Goal: Task Accomplishment & Management: Use online tool/utility

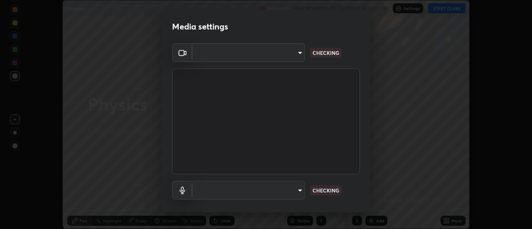
type input "353f4c88ab6aca1aa8a0bb93c8e1b0b26ab78bd311e783c721436e850cf6b1da"
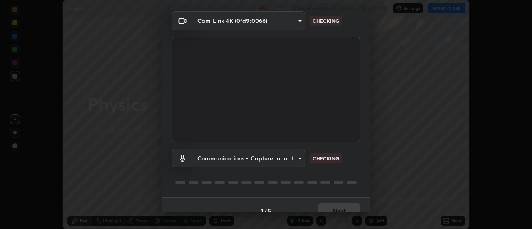
scroll to position [44, 0]
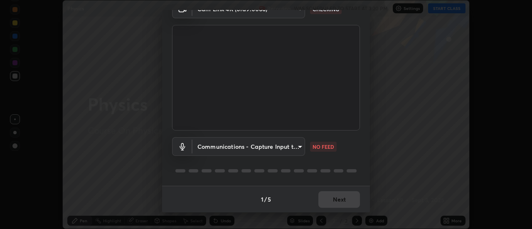
click at [293, 147] on body "Erase all Physics Recording WAS SCHEDULED TO START AT 3:20 PM Settings START CL…" at bounding box center [266, 114] width 532 height 229
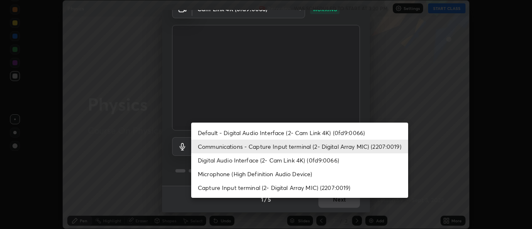
click at [258, 145] on li "Communications - Capture Input terminal (2- Digital Array MIC) (2207:0019)" at bounding box center [299, 147] width 217 height 14
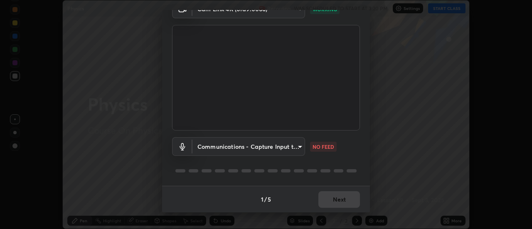
click at [266, 150] on body "Erase all Physics Recording WAS SCHEDULED TO START AT 3:20 PM Settings START CL…" at bounding box center [266, 114] width 532 height 229
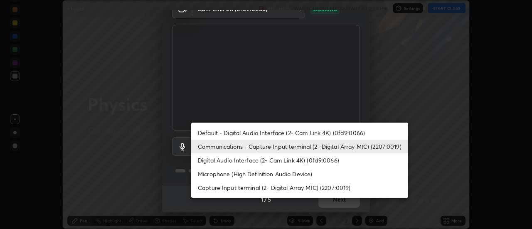
click at [259, 133] on li "Default - Digital Audio Interface (2- Cam Link 4K) (0fd9:0066)" at bounding box center [299, 133] width 217 height 14
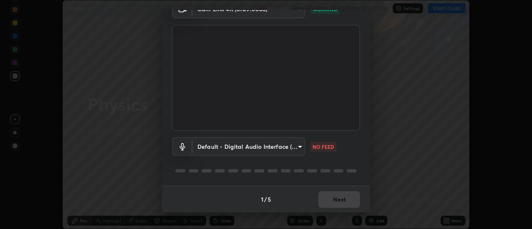
type input "default"
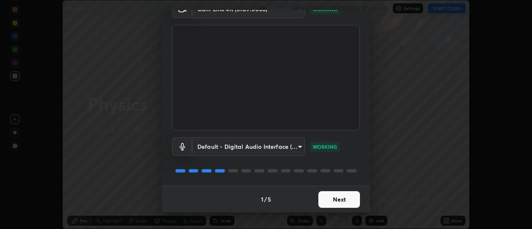
click at [341, 194] on button "Next" at bounding box center [339, 199] width 42 height 17
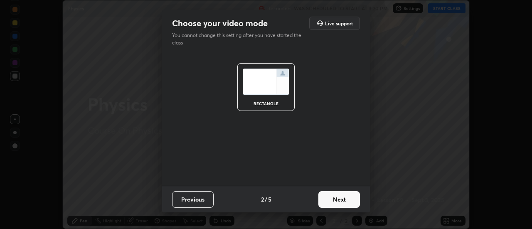
scroll to position [0, 0]
click at [344, 198] on button "Next" at bounding box center [339, 199] width 42 height 17
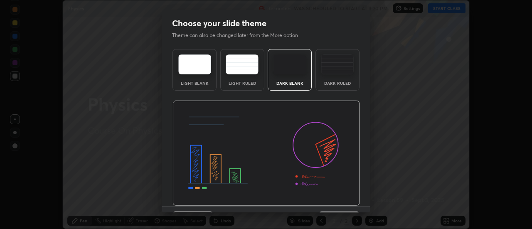
scroll to position [20, 0]
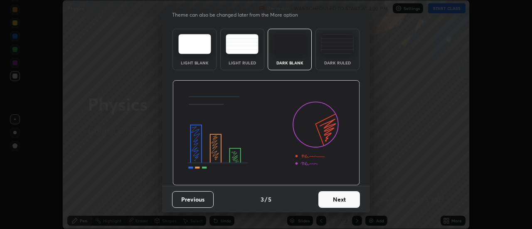
click at [341, 199] on button "Next" at bounding box center [339, 199] width 42 height 17
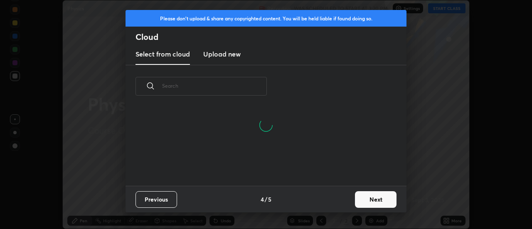
click at [373, 196] on button "Next" at bounding box center [376, 199] width 42 height 17
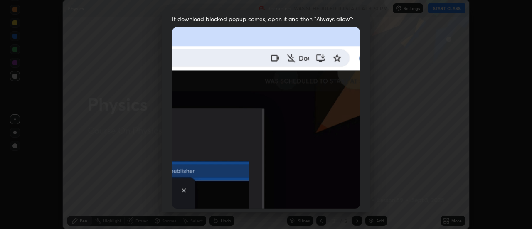
scroll to position [193, 0]
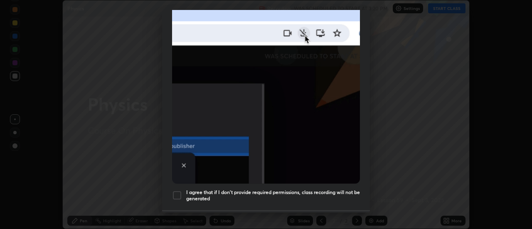
click at [174, 192] on div at bounding box center [177, 195] width 10 height 10
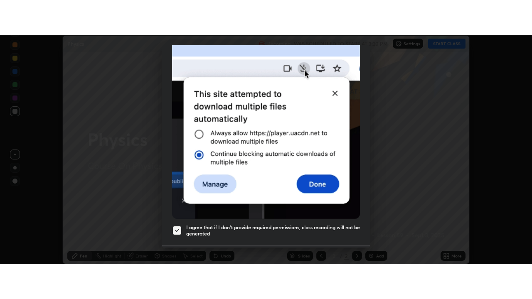
scroll to position [213, 0]
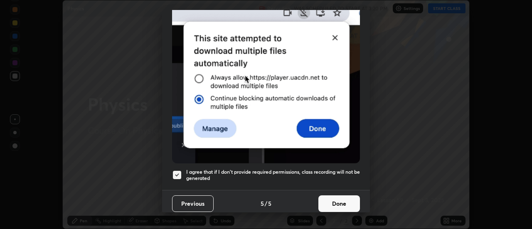
click at [331, 199] on button "Done" at bounding box center [339, 203] width 42 height 17
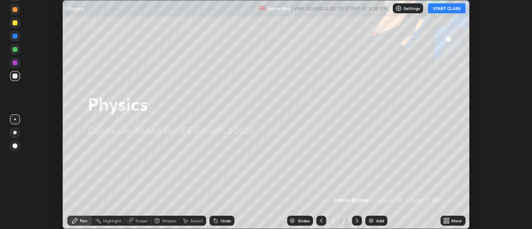
click at [442, 10] on button "START CLASS" at bounding box center [446, 8] width 37 height 10
click at [449, 223] on icon at bounding box center [448, 222] width 2 height 2
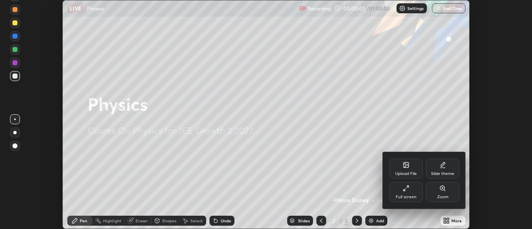
click at [415, 192] on div "Full screen" at bounding box center [405, 192] width 33 height 20
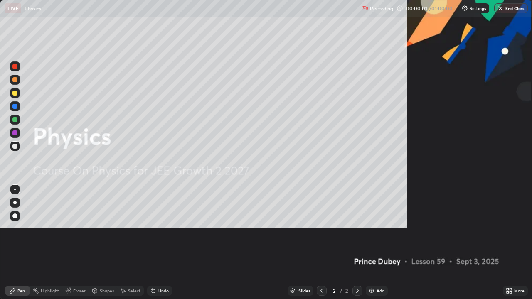
scroll to position [299, 532]
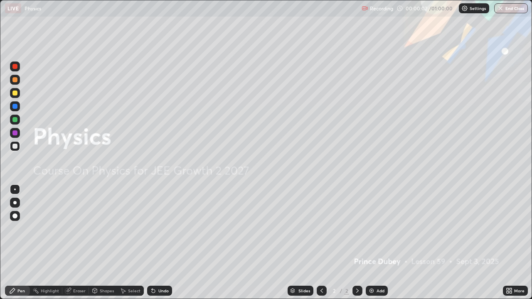
click at [472, 9] on p "Settings" at bounding box center [477, 8] width 16 height 4
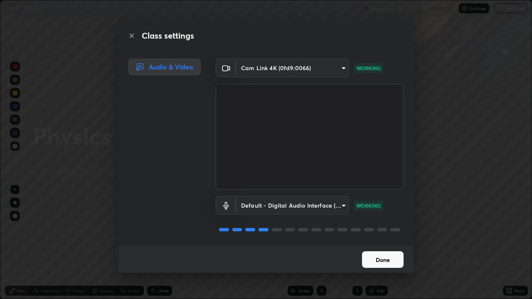
click at [387, 228] on button "Done" at bounding box center [383, 259] width 42 height 17
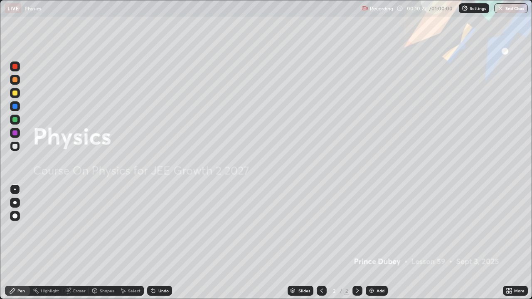
click at [370, 228] on img at bounding box center [371, 290] width 7 height 7
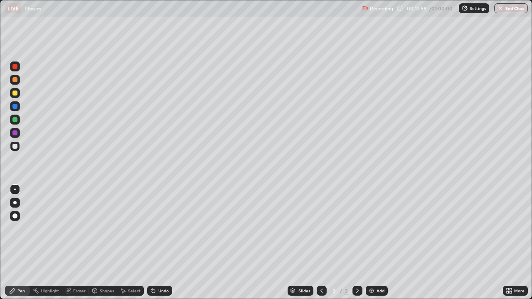
click at [15, 146] on div at bounding box center [14, 146] width 5 height 5
click at [15, 189] on div at bounding box center [15, 190] width 2 height 2
click at [159, 228] on div "Undo" at bounding box center [159, 291] width 25 height 10
click at [160, 228] on div "Undo" at bounding box center [163, 291] width 10 height 4
click at [97, 228] on icon at bounding box center [94, 290] width 7 height 7
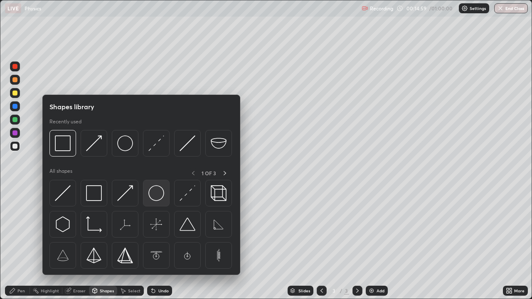
click at [154, 194] on img at bounding box center [156, 193] width 16 height 16
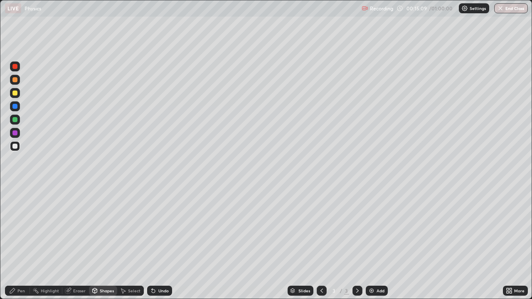
click at [103, 228] on div "Shapes" at bounding box center [103, 291] width 28 height 10
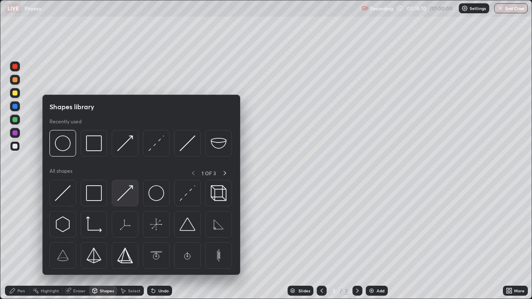
click at [126, 195] on img at bounding box center [125, 193] width 16 height 16
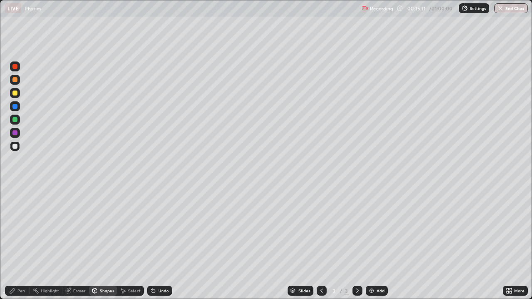
click at [13, 121] on div at bounding box center [14, 119] width 5 height 5
click at [104, 228] on div "Shapes" at bounding box center [107, 291] width 14 height 4
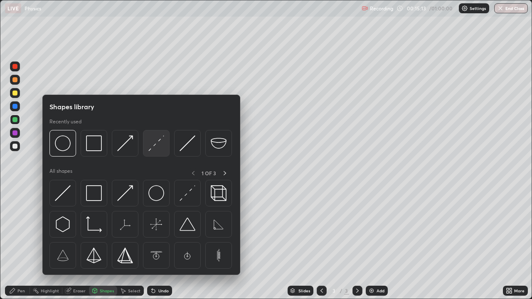
click at [157, 145] on img at bounding box center [156, 143] width 16 height 16
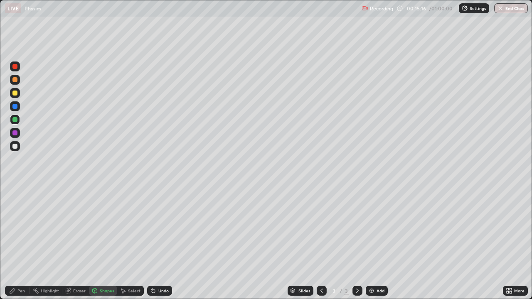
click at [156, 228] on div "Undo" at bounding box center [159, 291] width 25 height 10
click at [103, 228] on div "Shapes" at bounding box center [103, 291] width 28 height 10
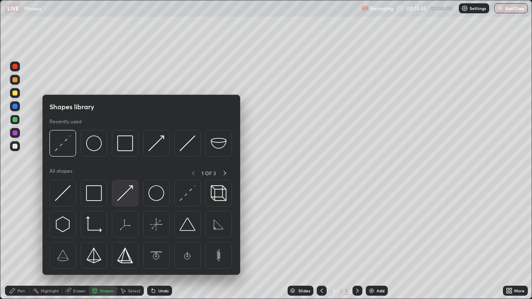
click at [125, 197] on img at bounding box center [125, 193] width 16 height 16
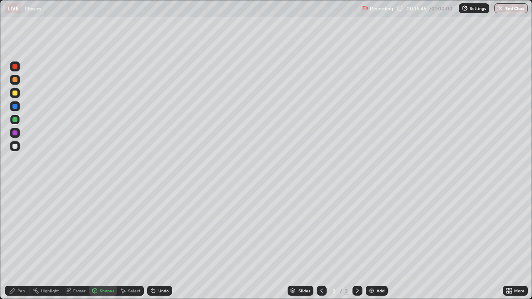
click at [14, 146] on div at bounding box center [14, 146] width 5 height 5
click at [157, 228] on div "Undo" at bounding box center [159, 291] width 25 height 10
click at [15, 79] on div at bounding box center [14, 79] width 5 height 5
click at [155, 228] on icon at bounding box center [153, 290] width 7 height 7
click at [17, 228] on div "Pen" at bounding box center [17, 291] width 25 height 10
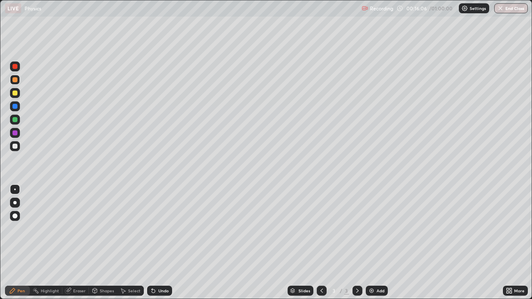
click at [14, 189] on div at bounding box center [15, 190] width 2 height 2
click at [103, 228] on div "Shapes" at bounding box center [107, 291] width 14 height 4
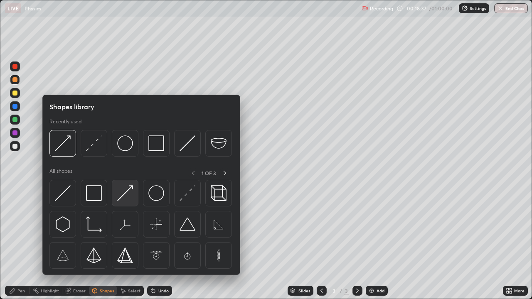
click at [125, 192] on img at bounding box center [125, 193] width 16 height 16
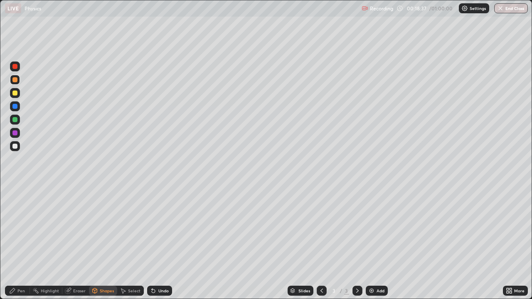
click at [14, 147] on div at bounding box center [14, 146] width 5 height 5
click at [159, 228] on div "Undo" at bounding box center [163, 291] width 10 height 4
click at [21, 228] on div "Pen" at bounding box center [20, 291] width 7 height 4
click at [13, 121] on div at bounding box center [14, 119] width 5 height 5
click at [13, 147] on div at bounding box center [14, 146] width 5 height 5
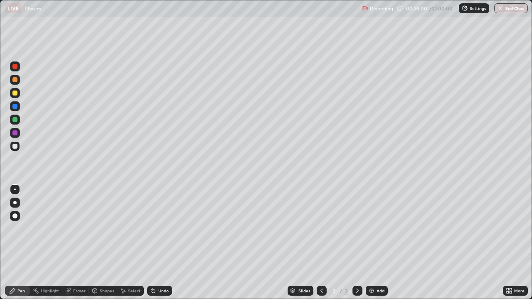
click at [105, 228] on div "Shapes" at bounding box center [107, 291] width 14 height 4
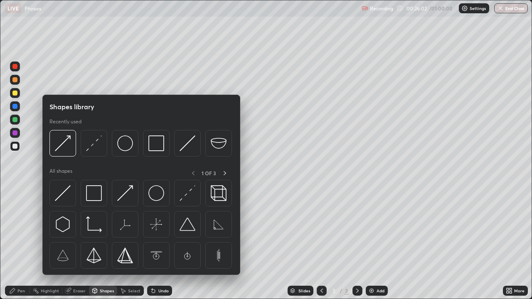
click at [13, 93] on div at bounding box center [14, 93] width 5 height 5
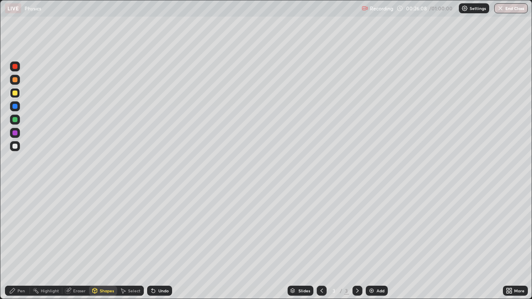
click at [16, 228] on div "Pen" at bounding box center [17, 291] width 25 height 10
click at [15, 189] on div at bounding box center [15, 190] width 2 height 2
click at [103, 228] on div "Shapes" at bounding box center [103, 291] width 28 height 10
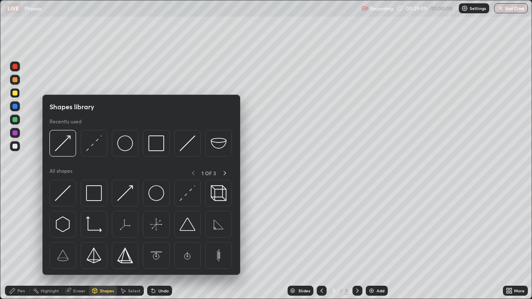
click at [18, 228] on div "Pen" at bounding box center [20, 291] width 7 height 4
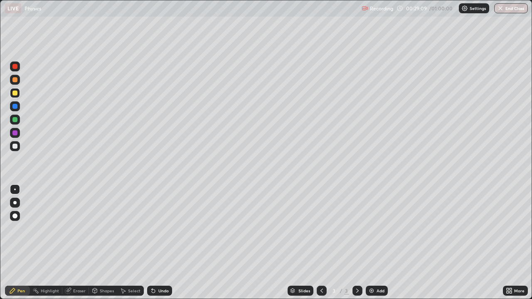
click at [15, 189] on div at bounding box center [15, 190] width 2 height 2
click at [100, 228] on div "Shapes" at bounding box center [107, 291] width 14 height 4
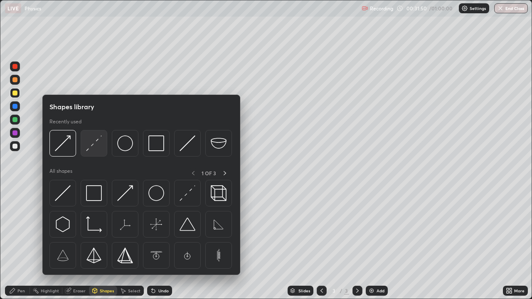
click at [96, 154] on div at bounding box center [94, 143] width 27 height 27
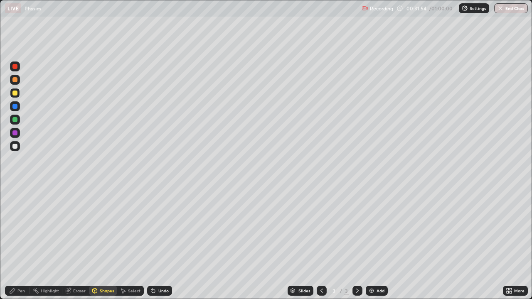
click at [126, 228] on div "Select" at bounding box center [130, 291] width 27 height 10
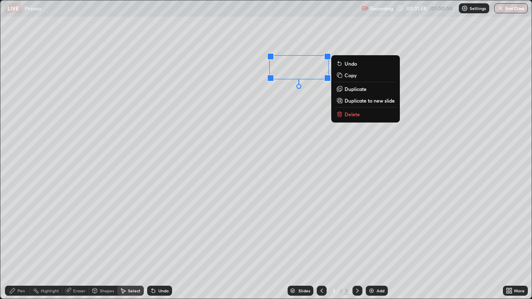
click at [353, 117] on p "Delete" at bounding box center [351, 114] width 15 height 7
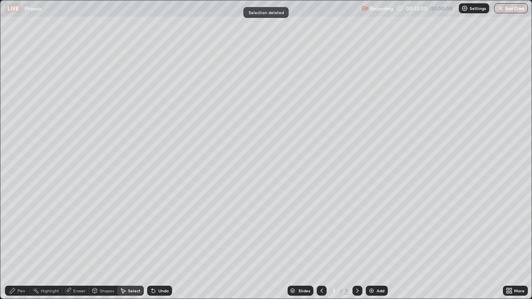
click at [77, 228] on div "Eraser" at bounding box center [79, 291] width 12 height 4
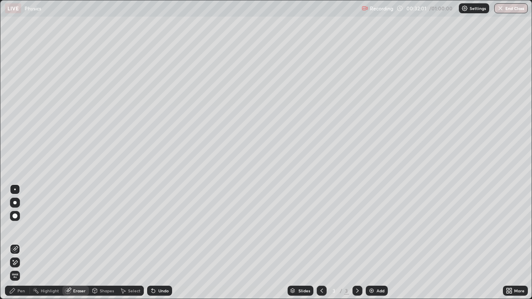
click at [13, 228] on icon at bounding box center [13, 260] width 1 height 1
click at [17, 228] on div "Pen" at bounding box center [17, 291] width 25 height 10
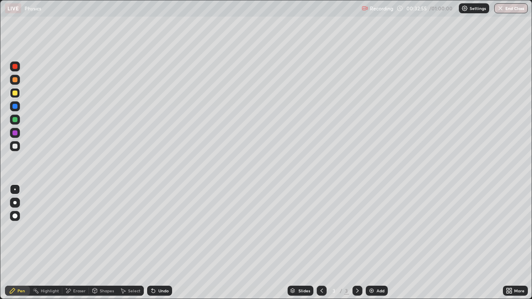
click at [108, 228] on div "Shapes" at bounding box center [107, 291] width 14 height 4
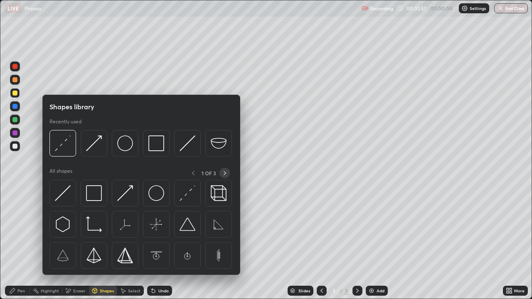
click at [224, 173] on icon at bounding box center [224, 173] width 7 height 7
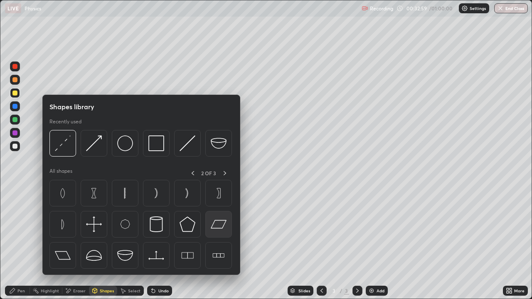
click at [215, 223] on img at bounding box center [219, 224] width 16 height 16
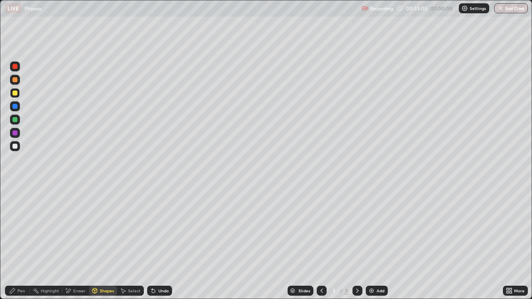
click at [100, 228] on div "Shapes" at bounding box center [107, 291] width 14 height 4
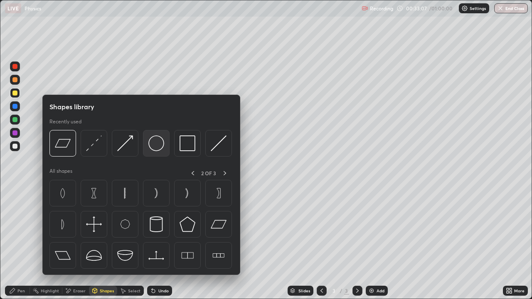
click at [156, 149] on img at bounding box center [156, 143] width 16 height 16
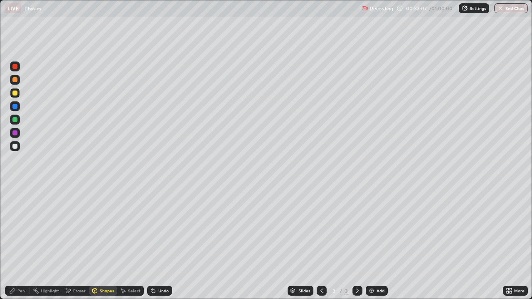
click at [14, 148] on div at bounding box center [14, 146] width 5 height 5
click at [76, 228] on div "Eraser" at bounding box center [79, 291] width 12 height 4
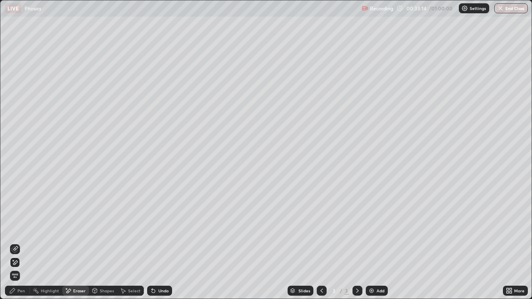
click at [13, 228] on icon at bounding box center [15, 249] width 7 height 7
click at [158, 228] on div "Undo" at bounding box center [163, 291] width 10 height 4
click at [127, 228] on div "Select" at bounding box center [130, 291] width 27 height 10
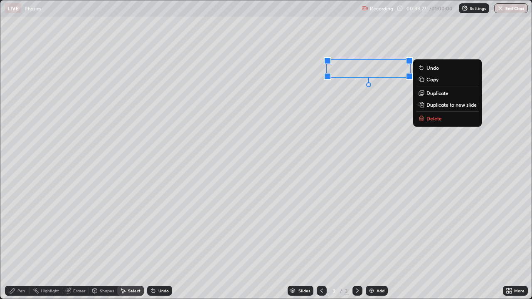
click at [351, 137] on div "0 ° Undo Copy Duplicate Duplicate to new slide Delete" at bounding box center [265, 149] width 531 height 298
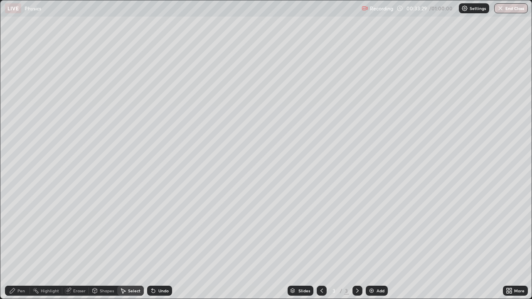
click at [101, 228] on div "Shapes" at bounding box center [107, 291] width 14 height 4
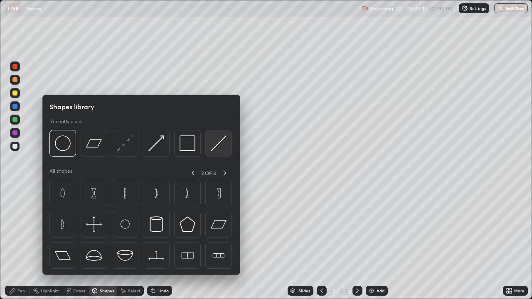
click at [212, 149] on img at bounding box center [219, 143] width 16 height 16
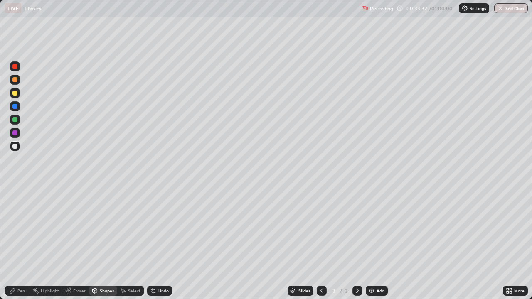
click at [15, 149] on div at bounding box center [15, 146] width 10 height 10
click at [15, 120] on div at bounding box center [14, 119] width 5 height 5
click at [20, 228] on div "Pen" at bounding box center [20, 291] width 7 height 4
click at [102, 228] on div "Shapes" at bounding box center [107, 291] width 14 height 4
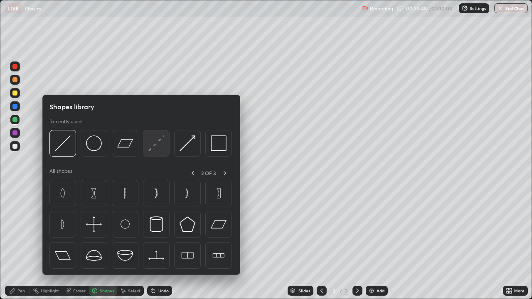
click at [152, 146] on img at bounding box center [156, 143] width 16 height 16
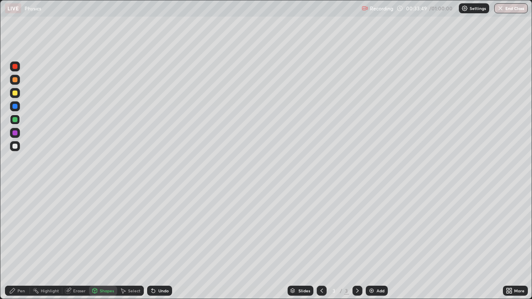
click at [14, 148] on div at bounding box center [14, 146] width 5 height 5
click at [77, 228] on div "Eraser" at bounding box center [79, 291] width 12 height 4
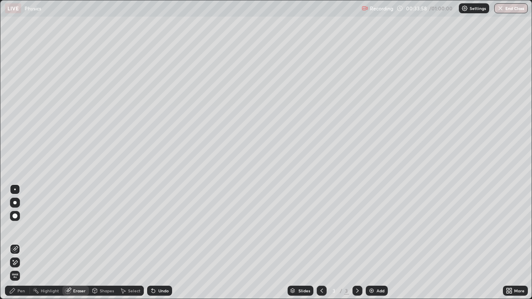
click at [77, 228] on div "Eraser" at bounding box center [75, 291] width 27 height 10
click at [100, 228] on div "Shapes" at bounding box center [107, 291] width 14 height 4
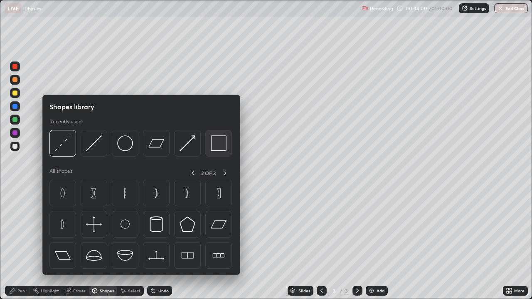
click at [216, 145] on img at bounding box center [219, 143] width 16 height 16
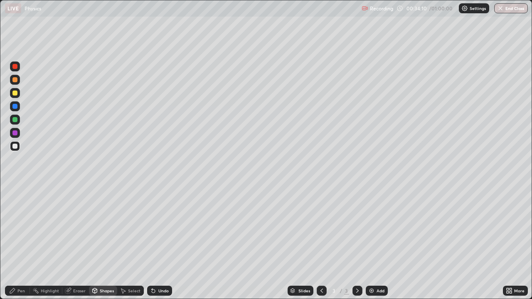
click at [16, 228] on div "Pen" at bounding box center [17, 291] width 25 height 10
click at [15, 189] on div at bounding box center [15, 190] width 2 height 2
click at [97, 228] on icon at bounding box center [94, 290] width 7 height 7
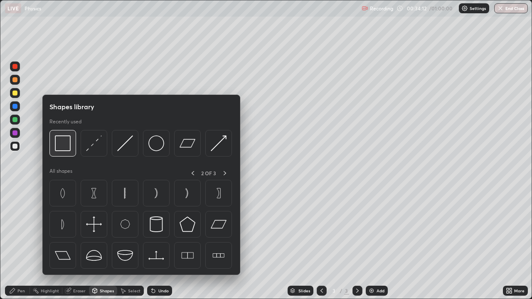
click at [67, 147] on img at bounding box center [63, 143] width 16 height 16
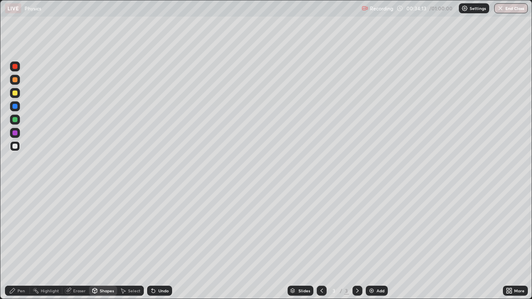
click at [16, 93] on div at bounding box center [14, 93] width 5 height 5
click at [17, 228] on div "Pen" at bounding box center [17, 291] width 25 height 10
click at [15, 189] on div at bounding box center [15, 190] width 2 height 2
click at [14, 120] on div at bounding box center [14, 119] width 5 height 5
click at [14, 79] on div at bounding box center [14, 79] width 5 height 5
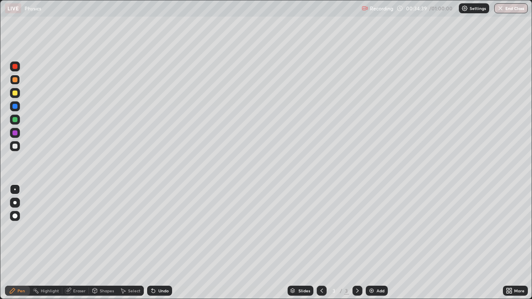
click at [98, 228] on div "Shapes" at bounding box center [103, 291] width 28 height 10
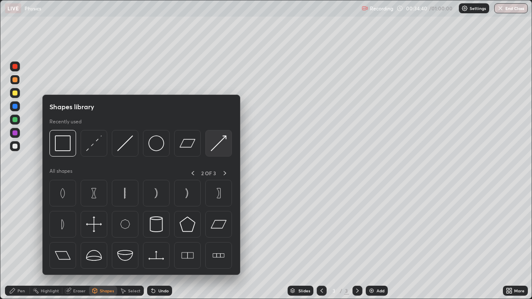
click at [211, 150] on div at bounding box center [218, 143] width 27 height 27
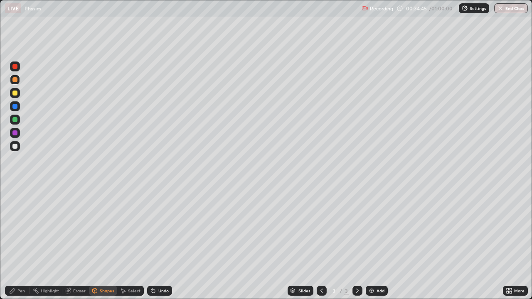
click at [16, 228] on div "Pen" at bounding box center [17, 291] width 25 height 10
click at [15, 189] on div at bounding box center [15, 190] width 2 height 2
click at [78, 228] on div "Eraser" at bounding box center [79, 291] width 12 height 4
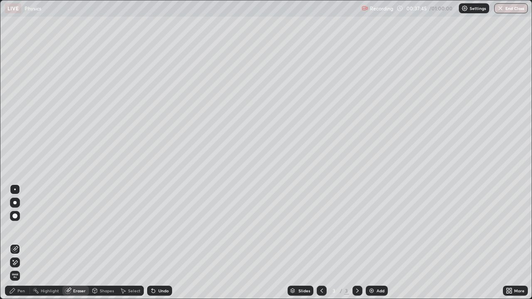
click at [20, 228] on div "Pen" at bounding box center [20, 291] width 7 height 4
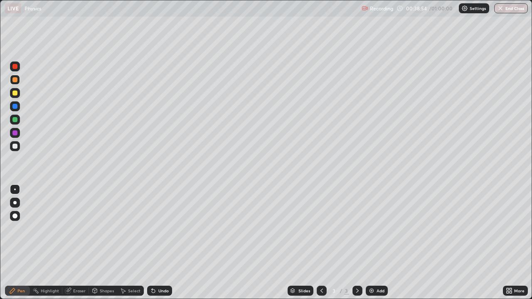
click at [14, 120] on div at bounding box center [14, 119] width 5 height 5
click at [102, 228] on div "Shapes" at bounding box center [103, 291] width 28 height 10
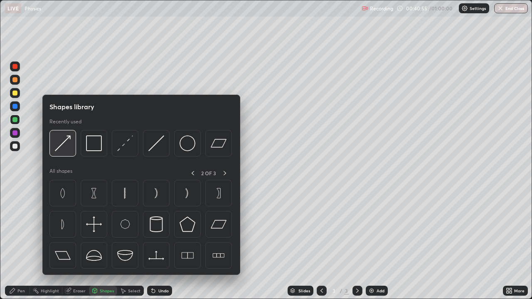
click at [67, 150] on img at bounding box center [63, 143] width 16 height 16
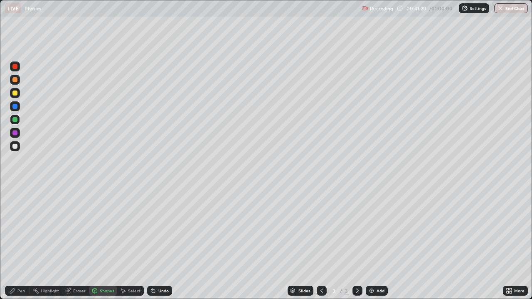
click at [95, 228] on icon at bounding box center [95, 290] width 5 height 5
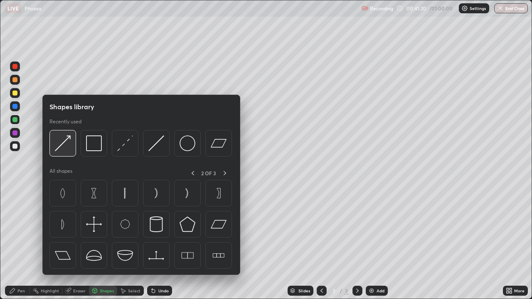
click at [69, 147] on img at bounding box center [63, 143] width 16 height 16
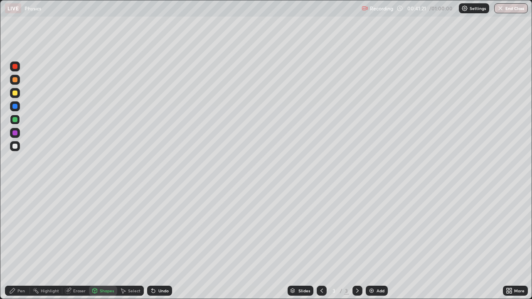
click at [12, 93] on div at bounding box center [14, 93] width 5 height 5
click at [22, 228] on div "Pen" at bounding box center [20, 291] width 7 height 4
click at [14, 80] on div at bounding box center [14, 79] width 5 height 5
click at [103, 228] on div "Shapes" at bounding box center [107, 291] width 14 height 4
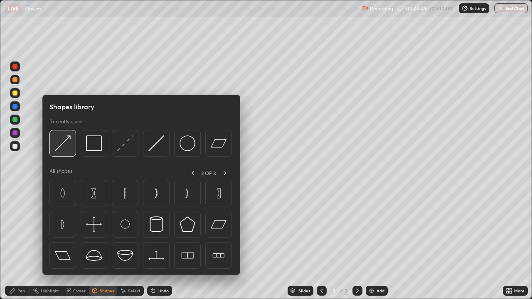
click at [64, 148] on img at bounding box center [63, 143] width 16 height 16
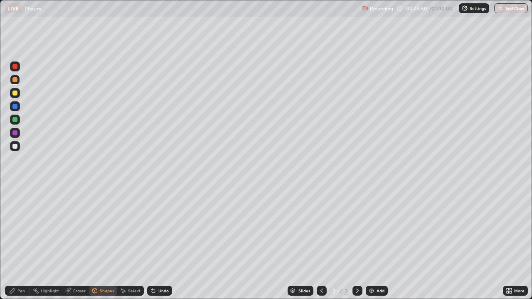
click at [14, 93] on div at bounding box center [14, 93] width 5 height 5
click at [20, 228] on div "Pen" at bounding box center [20, 291] width 7 height 4
click at [133, 228] on div "Select" at bounding box center [130, 291] width 27 height 10
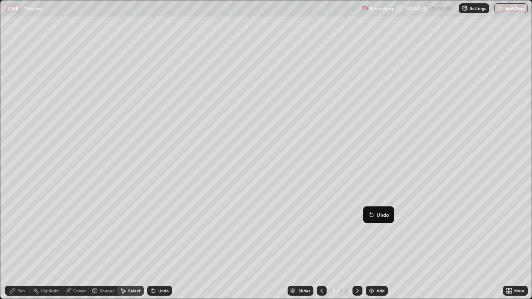
click at [105, 228] on div "Shapes" at bounding box center [107, 291] width 14 height 4
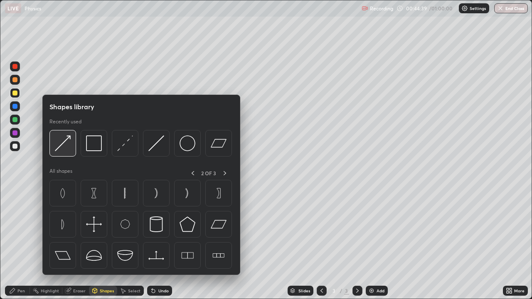
click at [71, 150] on div at bounding box center [62, 143] width 27 height 27
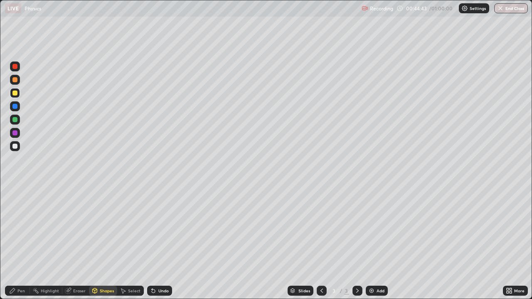
click at [17, 228] on div "Pen" at bounding box center [17, 291] width 25 height 10
click at [79, 228] on div "Eraser" at bounding box center [79, 291] width 12 height 4
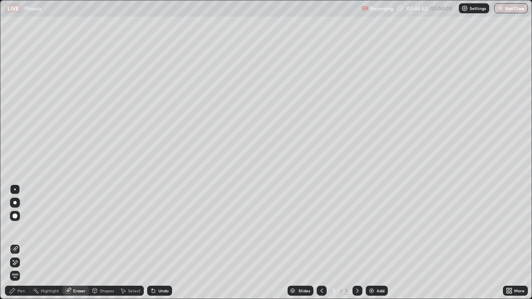
click at [19, 228] on div "Pen" at bounding box center [17, 291] width 25 height 10
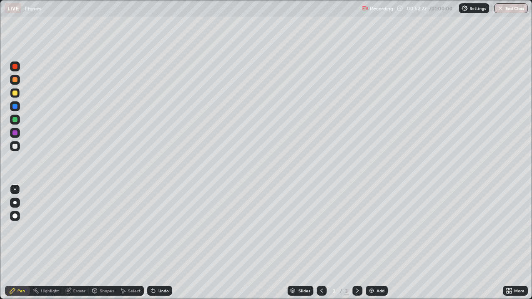
click at [378, 228] on div "Add" at bounding box center [376, 291] width 22 height 10
click at [15, 145] on div at bounding box center [14, 146] width 5 height 5
click at [100, 228] on div "Shapes" at bounding box center [107, 291] width 14 height 4
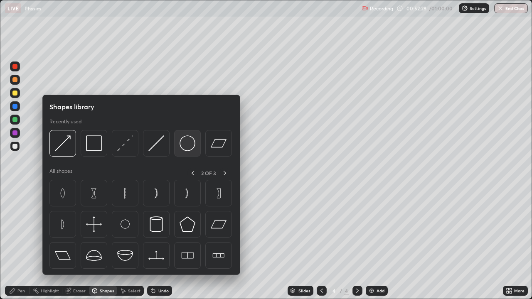
click at [186, 146] on img at bounding box center [187, 143] width 16 height 16
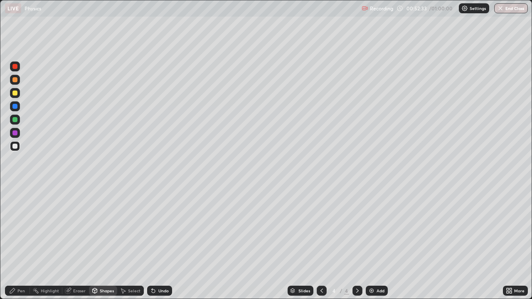
click at [159, 228] on div "Undo" at bounding box center [163, 291] width 10 height 4
click at [73, 228] on div "Eraser" at bounding box center [79, 291] width 12 height 4
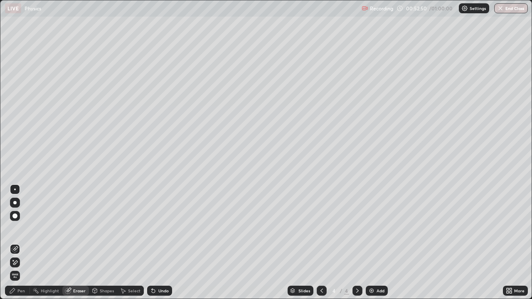
click at [131, 228] on div "Select" at bounding box center [134, 291] width 12 height 4
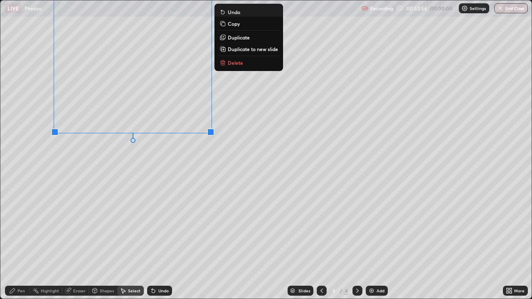
click at [112, 194] on div "0 ° Undo Copy Duplicate Duplicate to new slide Delete" at bounding box center [265, 149] width 531 height 298
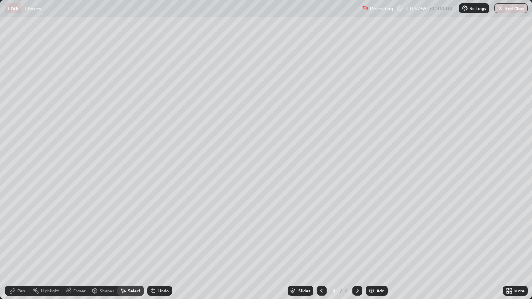
click at [103, 228] on div "Shapes" at bounding box center [107, 291] width 14 height 4
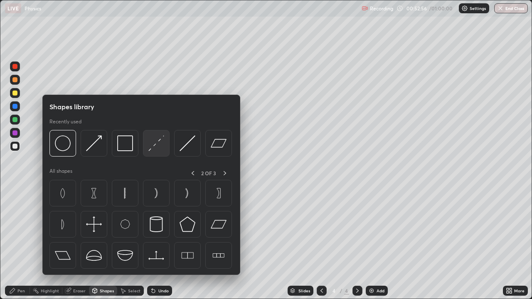
click at [154, 146] on img at bounding box center [156, 143] width 16 height 16
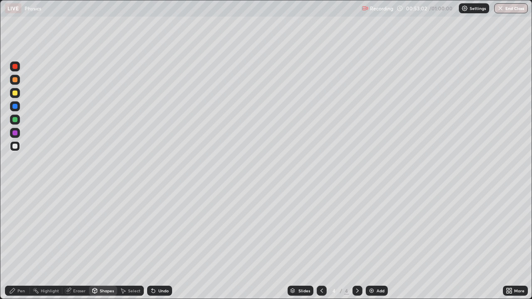
click at [14, 93] on div at bounding box center [14, 93] width 5 height 5
click at [101, 228] on div "Shapes" at bounding box center [103, 291] width 28 height 10
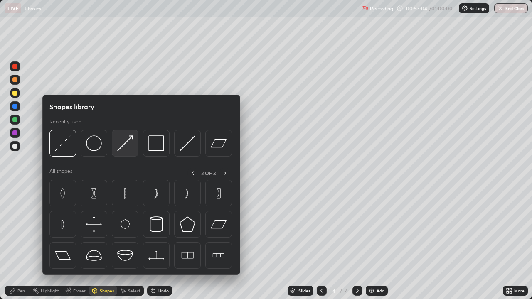
click at [127, 145] on img at bounding box center [125, 143] width 16 height 16
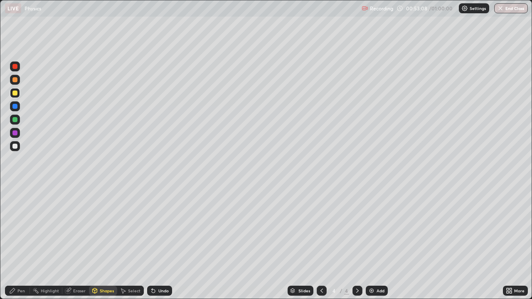
click at [17, 228] on div "Pen" at bounding box center [17, 291] width 25 height 10
click at [15, 189] on div at bounding box center [15, 190] width 2 height 2
click at [100, 228] on div "Shapes" at bounding box center [107, 291] width 14 height 4
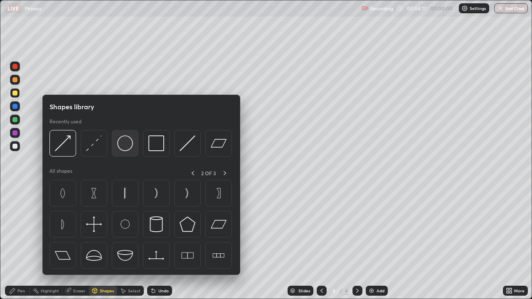
click at [124, 146] on img at bounding box center [125, 143] width 16 height 16
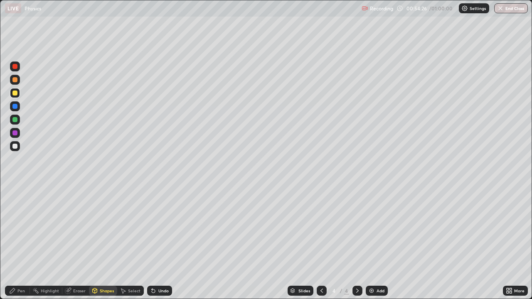
click at [321, 228] on icon at bounding box center [321, 290] width 7 height 7
click at [129, 228] on div "Select" at bounding box center [134, 291] width 12 height 4
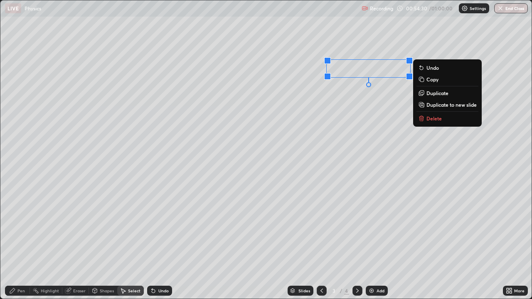
click at [433, 81] on p "Copy" at bounding box center [432, 79] width 12 height 7
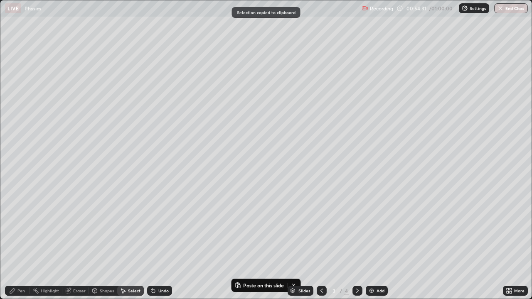
click at [354, 228] on icon at bounding box center [357, 290] width 7 height 7
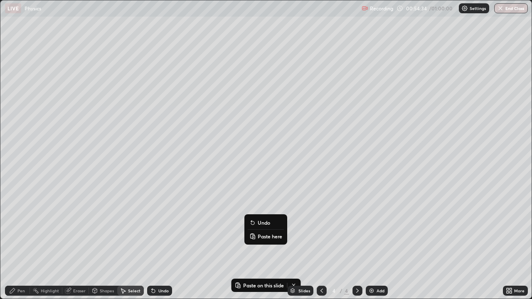
click at [268, 228] on p "Paste here" at bounding box center [269, 236] width 25 height 7
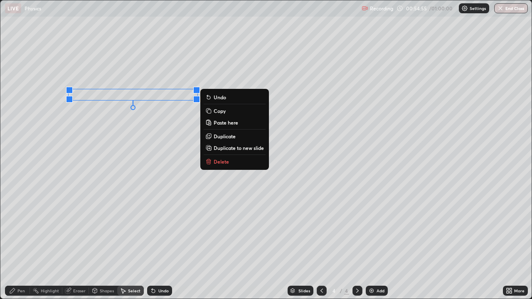
click at [145, 228] on div "0 ° Undo Copy Paste here Duplicate Duplicate to new slide Delete" at bounding box center [265, 149] width 531 height 298
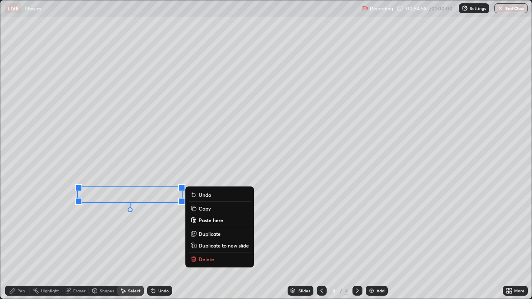
click at [203, 228] on p "Delete" at bounding box center [206, 259] width 15 height 7
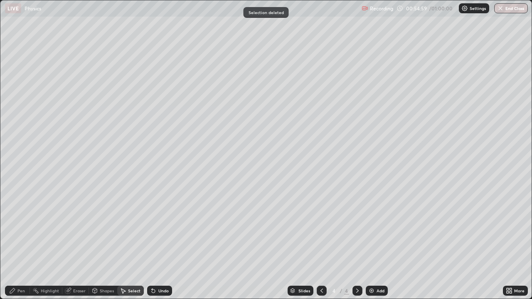
click at [108, 228] on div "Shapes" at bounding box center [103, 291] width 28 height 10
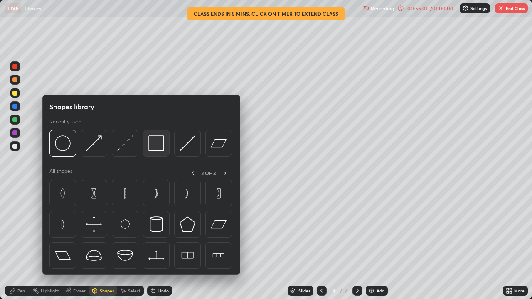
click at [154, 149] on img at bounding box center [156, 143] width 16 height 16
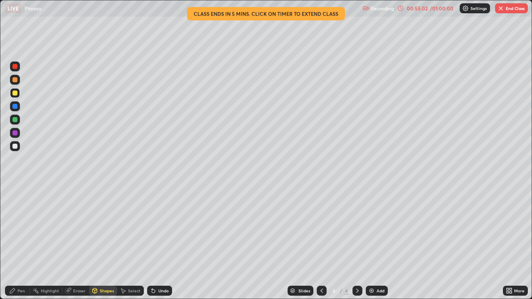
click at [13, 95] on div at bounding box center [14, 93] width 5 height 5
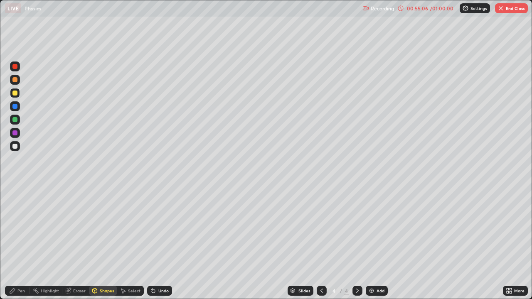
click at [131, 228] on div "Select" at bounding box center [134, 291] width 12 height 4
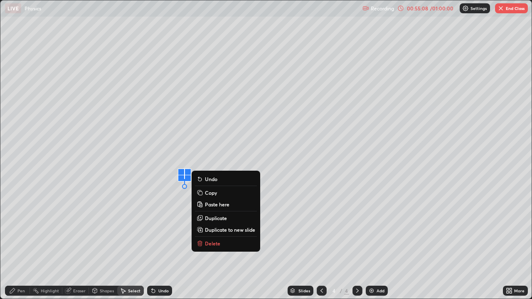
click at [156, 228] on div "0 ° Undo Copy Paste here Duplicate Duplicate to new slide Delete" at bounding box center [265, 149] width 531 height 298
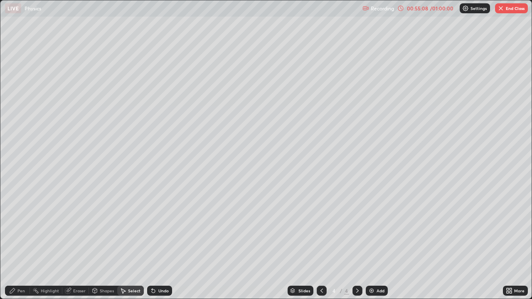
click at [12, 228] on icon at bounding box center [12, 290] width 5 height 5
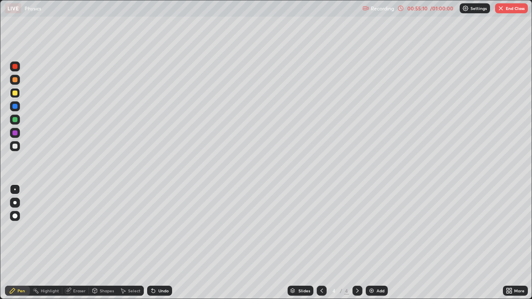
click at [131, 228] on div "Select" at bounding box center [134, 291] width 12 height 4
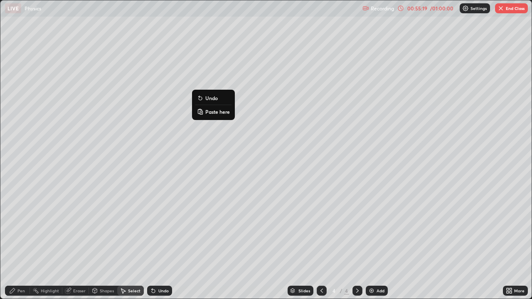
click at [178, 155] on div "0 ° Undo Copy Paste here Duplicate Duplicate to new slide Delete" at bounding box center [265, 149] width 531 height 298
click at [101, 228] on div "Shapes" at bounding box center [107, 291] width 14 height 4
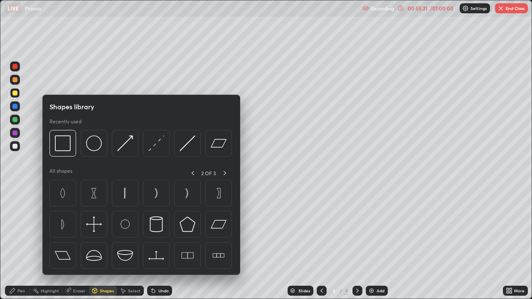
click at [77, 228] on div "Eraser" at bounding box center [79, 291] width 12 height 4
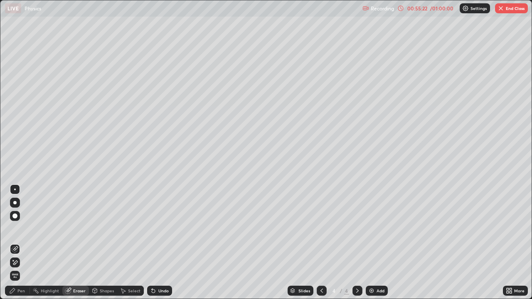
click at [13, 228] on icon at bounding box center [13, 260] width 1 height 1
click at [19, 228] on div "Pen" at bounding box center [20, 291] width 7 height 4
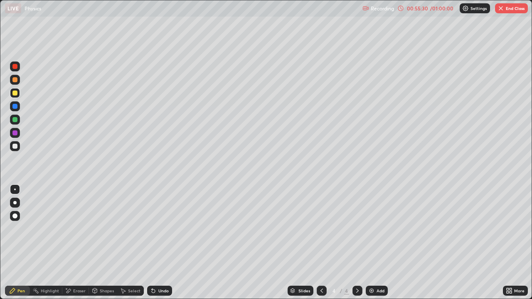
click at [14, 95] on div at bounding box center [14, 93] width 5 height 5
click at [112, 228] on div "Shapes" at bounding box center [107, 291] width 14 height 4
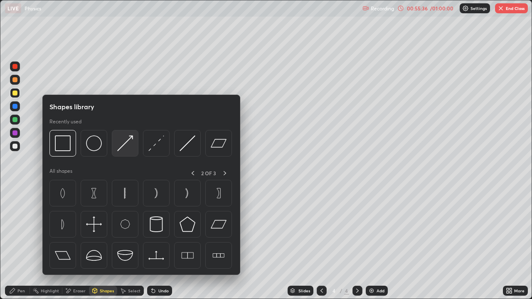
click at [126, 145] on img at bounding box center [125, 143] width 16 height 16
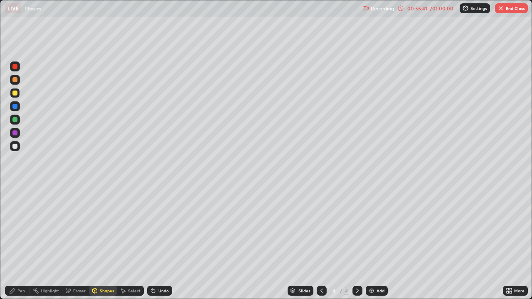
click at [102, 228] on div "Shapes" at bounding box center [107, 291] width 14 height 4
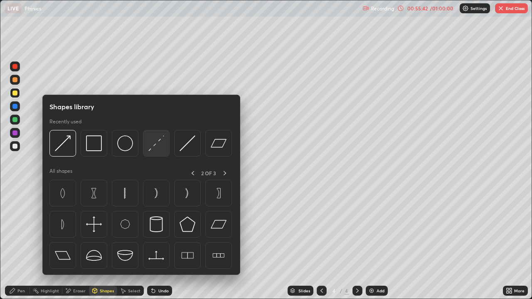
click at [161, 143] on img at bounding box center [156, 143] width 16 height 16
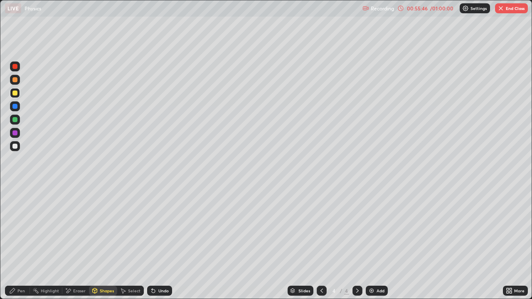
click at [13, 228] on div "Pen" at bounding box center [17, 291] width 25 height 10
click at [103, 228] on div "Shapes" at bounding box center [103, 291] width 28 height 10
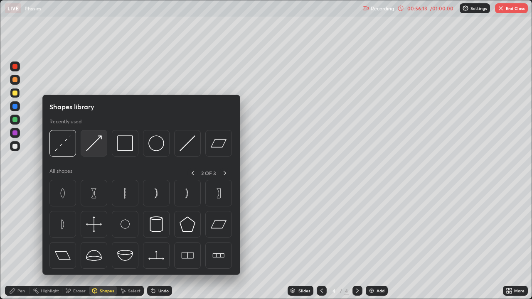
click at [93, 144] on img at bounding box center [94, 143] width 16 height 16
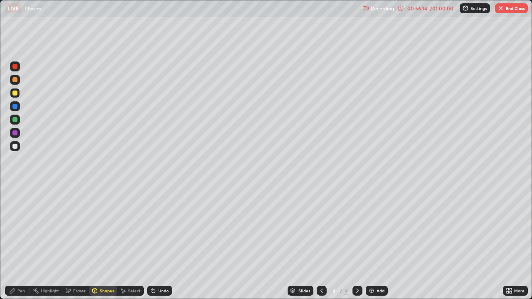
click at [13, 121] on div at bounding box center [14, 119] width 5 height 5
click at [20, 228] on div "Pen" at bounding box center [20, 291] width 7 height 4
click at [109, 228] on div "Shapes" at bounding box center [103, 291] width 28 height 10
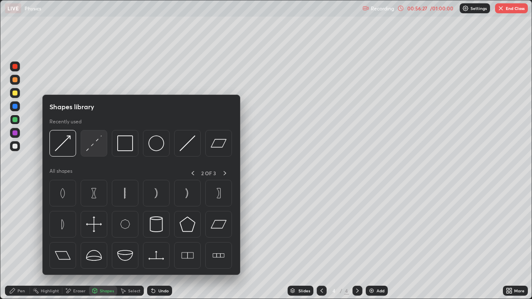
click at [98, 144] on img at bounding box center [94, 143] width 16 height 16
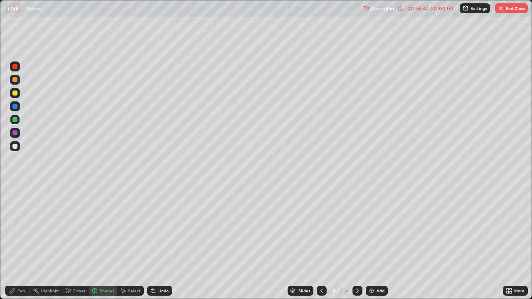
click at [12, 228] on icon at bounding box center [12, 290] width 5 height 5
click at [103, 228] on div "Shapes" at bounding box center [107, 291] width 14 height 4
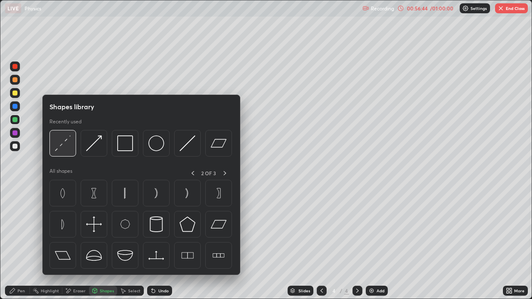
click at [65, 142] on img at bounding box center [63, 143] width 16 height 16
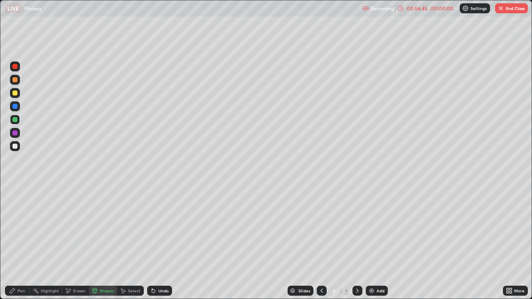
click at [13, 93] on div at bounding box center [14, 93] width 5 height 5
click at [17, 228] on div "Pen" at bounding box center [20, 291] width 7 height 4
click at [160, 228] on div "Undo" at bounding box center [159, 291] width 25 height 10
click at [12, 116] on div at bounding box center [15, 120] width 10 height 10
click at [103, 228] on div "Shapes" at bounding box center [103, 291] width 28 height 10
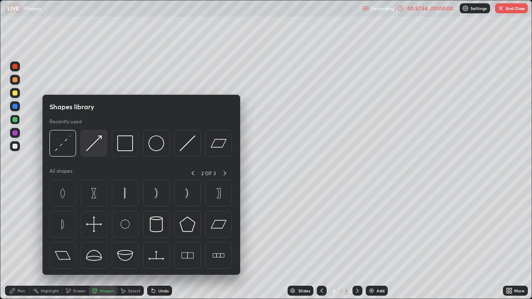
click at [96, 147] on img at bounding box center [94, 143] width 16 height 16
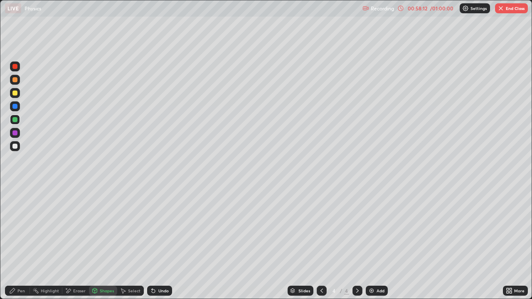
click at [13, 228] on icon at bounding box center [12, 290] width 7 height 7
click at [14, 70] on div at bounding box center [15, 66] width 10 height 10
click at [99, 228] on div "Shapes" at bounding box center [103, 291] width 28 height 10
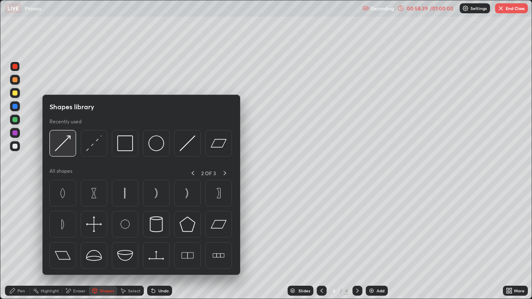
click at [64, 146] on img at bounding box center [63, 143] width 16 height 16
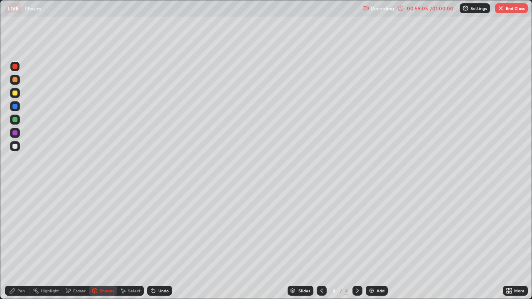
click at [17, 228] on div "Pen" at bounding box center [17, 291] width 25 height 10
click at [14, 147] on div at bounding box center [14, 146] width 5 height 5
click at [105, 228] on div "Shapes" at bounding box center [107, 291] width 14 height 4
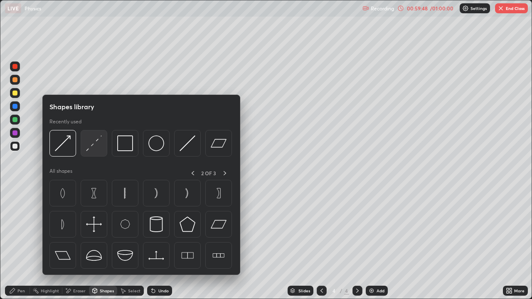
click at [94, 145] on img at bounding box center [94, 143] width 16 height 16
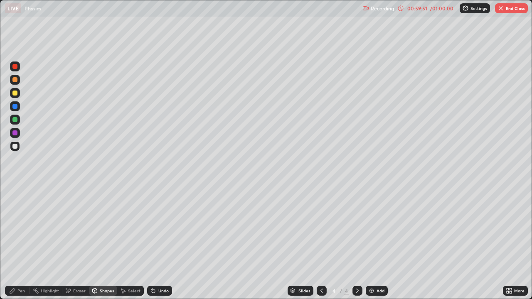
click at [162, 228] on div "Undo" at bounding box center [159, 291] width 25 height 10
click at [15, 228] on icon at bounding box center [12, 290] width 7 height 7
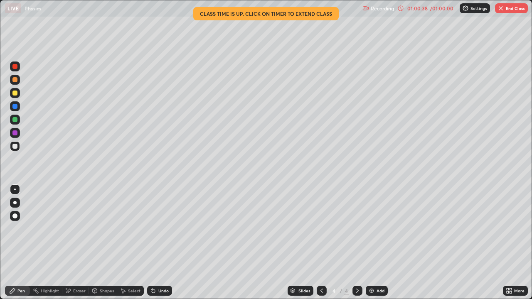
click at [99, 228] on div "Shapes" at bounding box center [103, 291] width 28 height 10
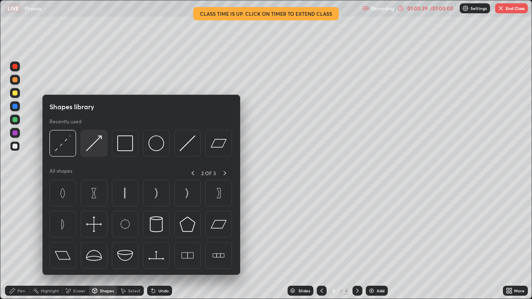
click at [89, 145] on img at bounding box center [94, 143] width 16 height 16
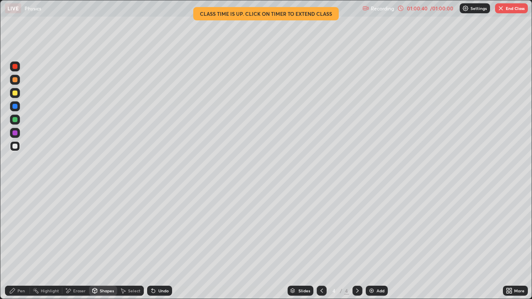
click at [13, 68] on div at bounding box center [14, 66] width 5 height 5
click at [12, 228] on icon at bounding box center [12, 290] width 7 height 7
click at [102, 228] on div "Shapes" at bounding box center [107, 291] width 14 height 4
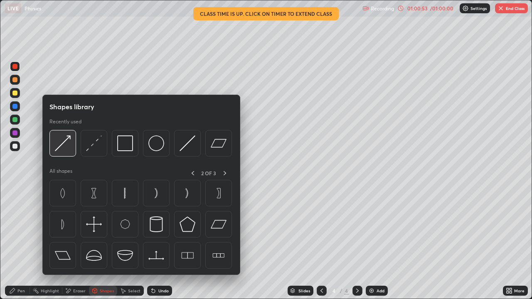
click at [69, 146] on img at bounding box center [63, 143] width 16 height 16
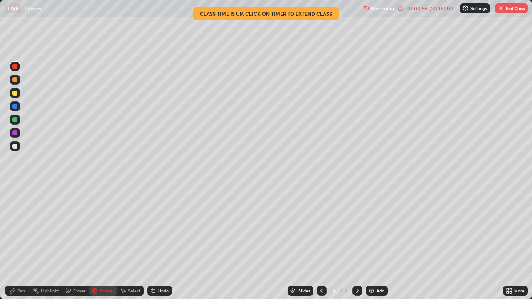
click at [12, 228] on icon at bounding box center [12, 290] width 5 height 5
click at [13, 147] on div at bounding box center [14, 146] width 5 height 5
click at [158, 228] on div "Undo" at bounding box center [163, 291] width 10 height 4
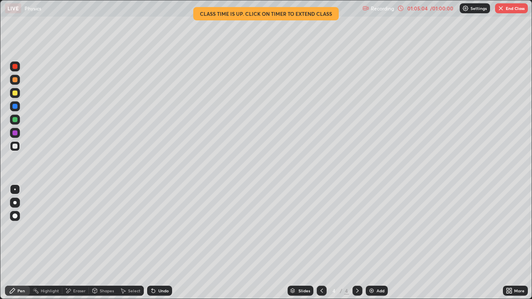
click at [512, 9] on button "End Class" at bounding box center [511, 8] width 33 height 10
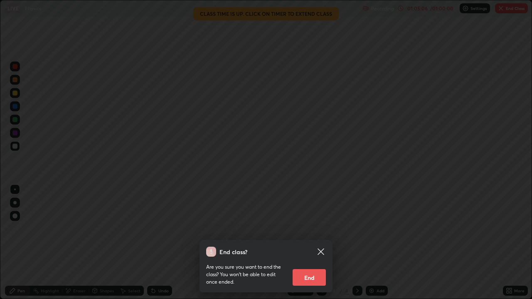
click at [322, 228] on button "End" at bounding box center [308, 277] width 33 height 17
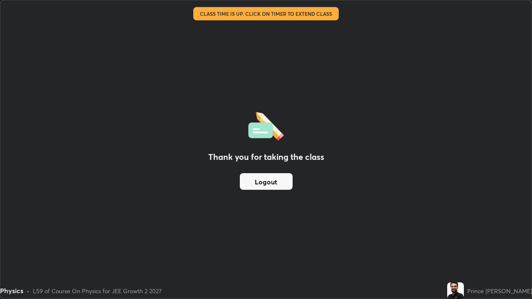
click at [275, 179] on button "Logout" at bounding box center [266, 181] width 53 height 17
